Goal: Go to known website: Access a specific website the user already knows

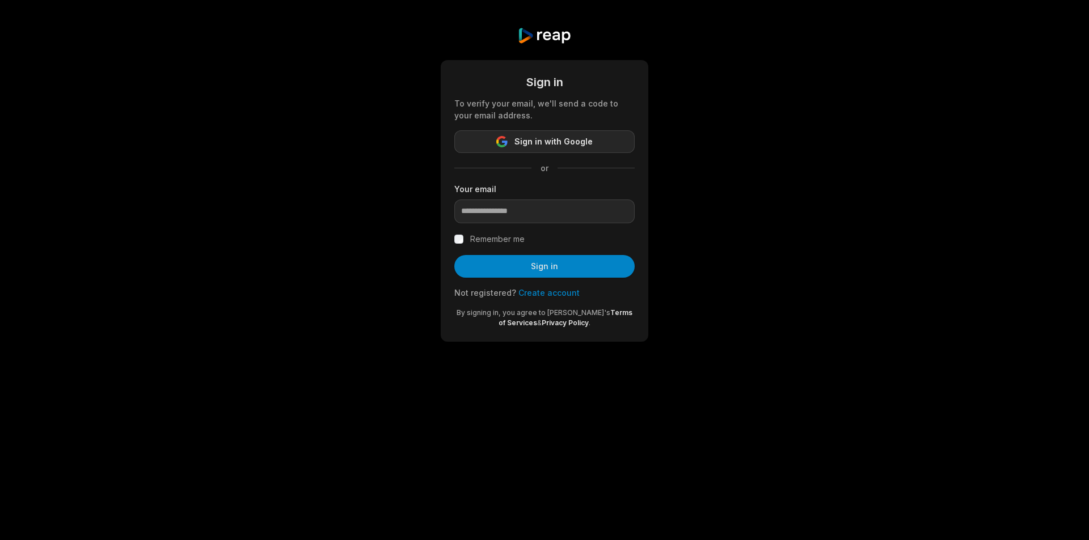
click at [545, 139] on span "Sign in with Google" at bounding box center [553, 142] width 78 height 14
